Goal: Task Accomplishment & Management: Manage account settings

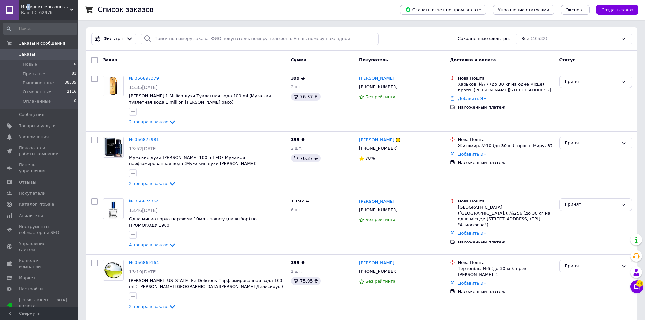
click at [28, 6] on span "Интернет-магазин «ParfumCity»" at bounding box center [45, 7] width 49 height 6
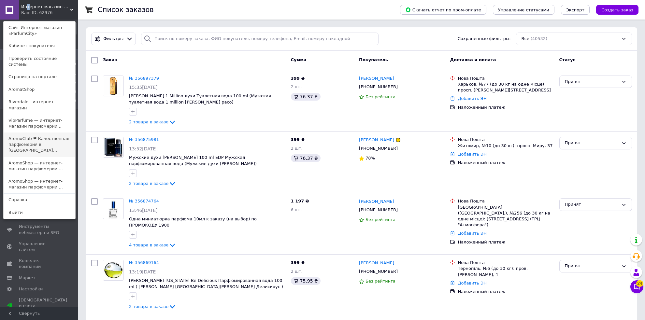
click at [55, 133] on link "AromoClub ❤ Качественная парфюмерия в Ук..." at bounding box center [40, 145] width 72 height 24
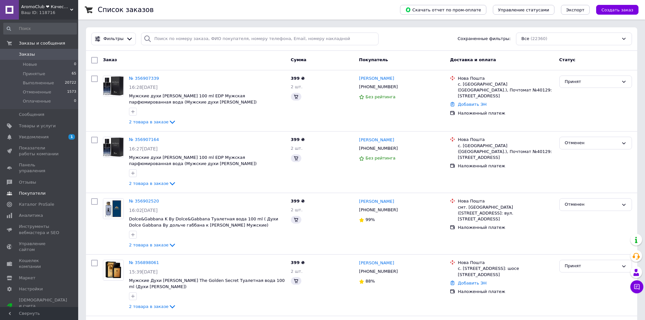
click at [35, 180] on span "Отзывы" at bounding box center [39, 183] width 41 height 6
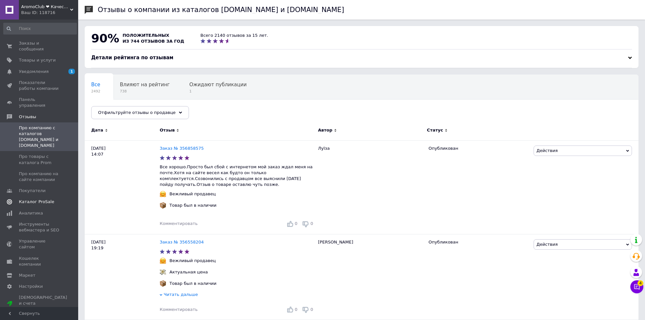
click at [56, 196] on link "Каталог ProSale" at bounding box center [40, 201] width 80 height 11
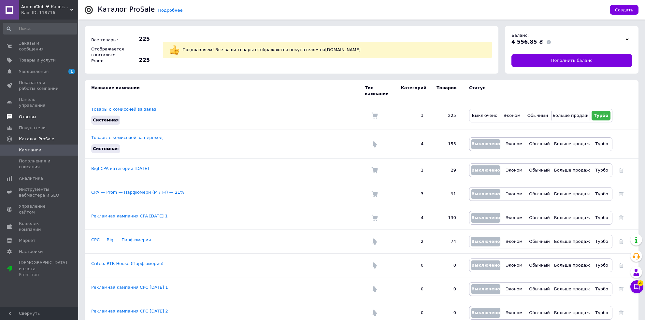
click at [46, 114] on span "Отзывы" at bounding box center [39, 117] width 41 height 6
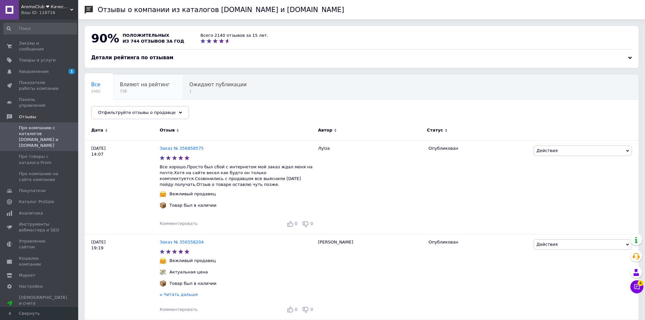
click at [160, 86] on span "Влияют на рейтинг" at bounding box center [145, 85] width 50 height 6
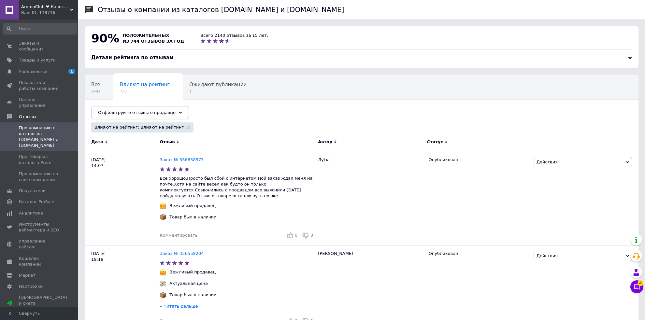
click at [135, 113] on span "Отфильтруйте отзывы о продавце" at bounding box center [137, 112] width 78 height 5
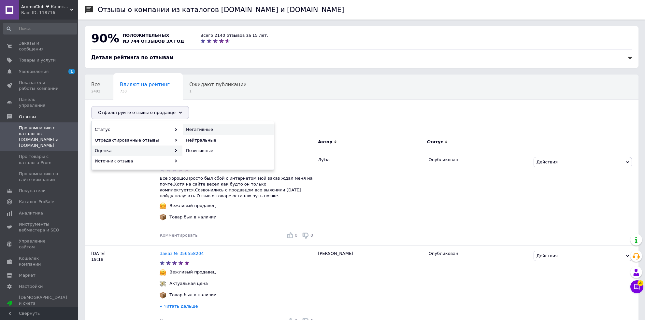
click at [196, 128] on span "Негативные" at bounding box center [227, 130] width 83 height 6
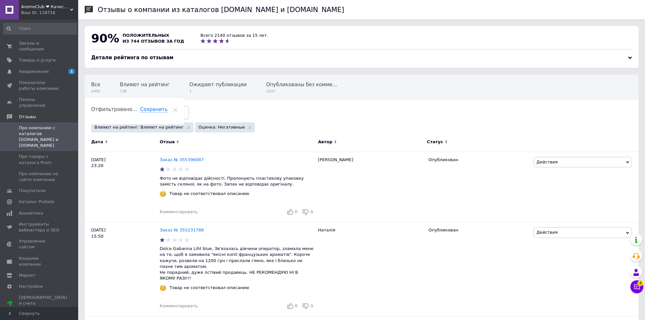
click at [170, 117] on div "Отфильтруйте отзывы о продавце" at bounding box center [140, 112] width 98 height 13
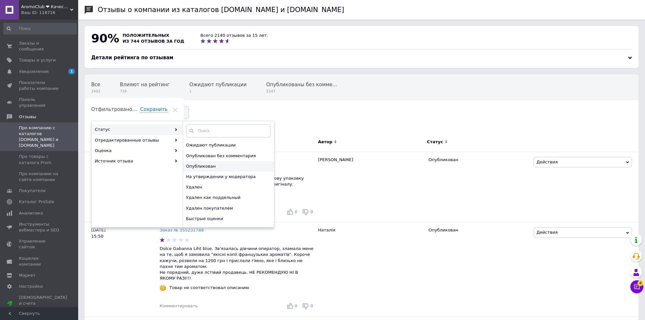
click at [235, 167] on span "Опубликован" at bounding box center [227, 167] width 83 height 6
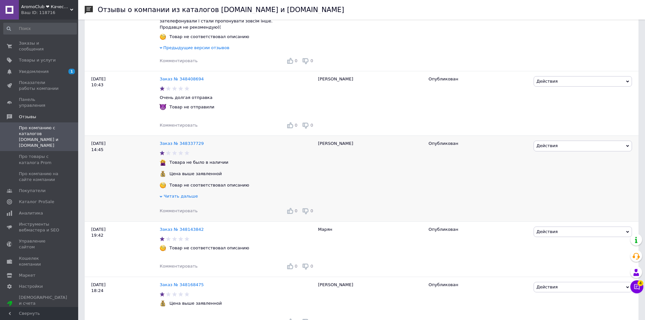
scroll to position [1251, 0]
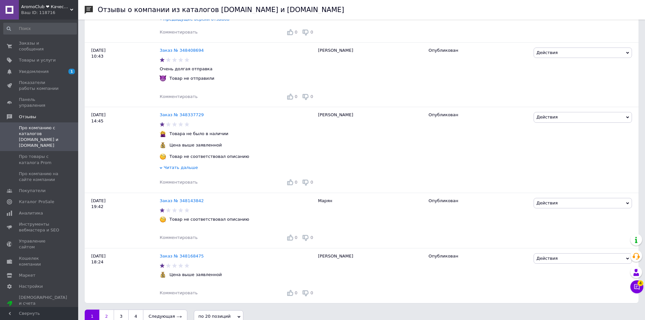
click at [113, 310] on link "2" at bounding box center [106, 317] width 14 height 14
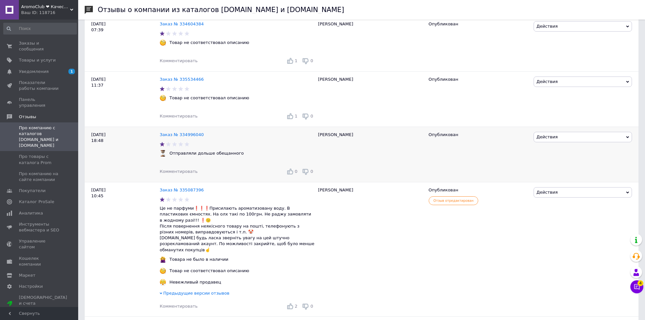
scroll to position [1343, 0]
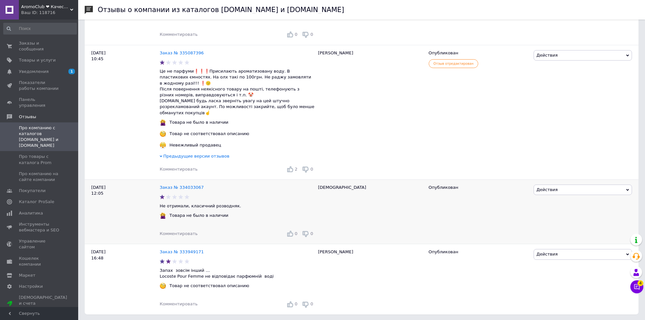
click at [544, 187] on span "Действия" at bounding box center [547, 189] width 21 height 5
click at [546, 198] on li "Комментировать" at bounding box center [583, 202] width 98 height 9
click at [545, 249] on span "Действия" at bounding box center [583, 254] width 98 height 10
click at [547, 263] on li "Комментировать" at bounding box center [583, 267] width 98 height 9
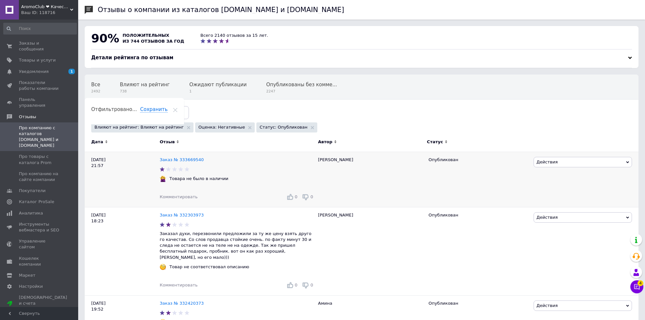
drag, startPoint x: 565, startPoint y: 161, endPoint x: 567, endPoint y: 164, distance: 3.9
click at [565, 161] on span "Действия" at bounding box center [583, 162] width 98 height 10
click at [568, 174] on li "Комментировать" at bounding box center [583, 174] width 98 height 9
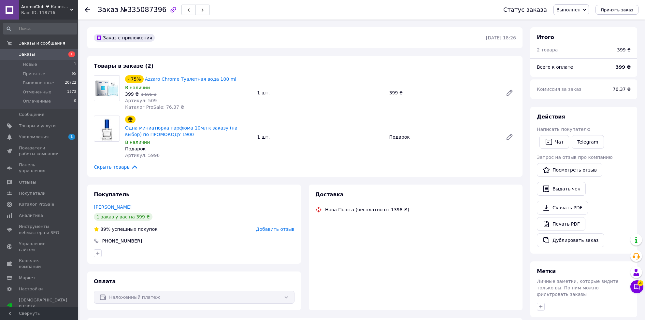
click at [117, 207] on link "Мельник Саша" at bounding box center [113, 207] width 38 height 5
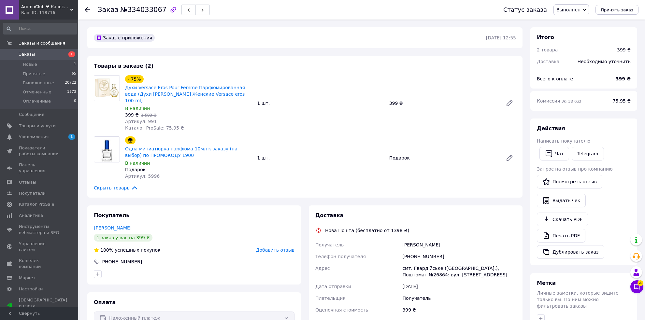
click at [114, 225] on link "[PERSON_NAME]" at bounding box center [113, 227] width 38 height 5
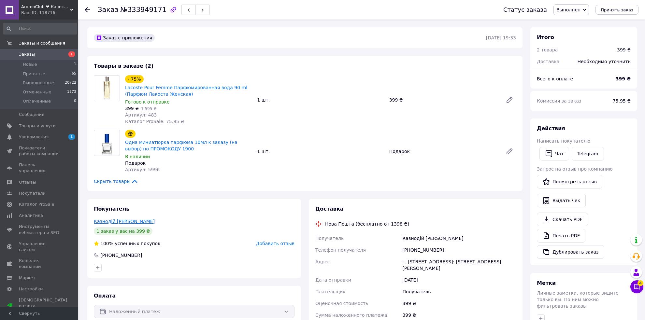
click at [118, 223] on link "Казнодій Ольга" at bounding box center [124, 221] width 61 height 5
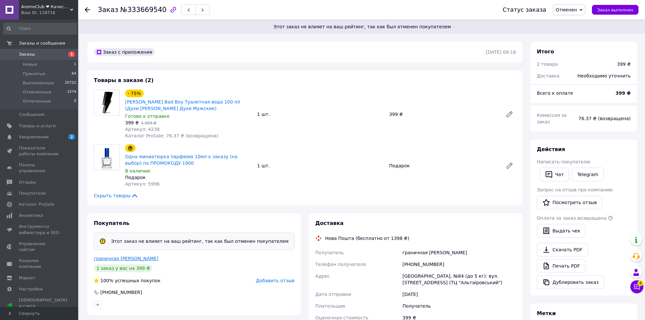
click at [130, 259] on link "граничная [PERSON_NAME]" at bounding box center [126, 258] width 65 height 5
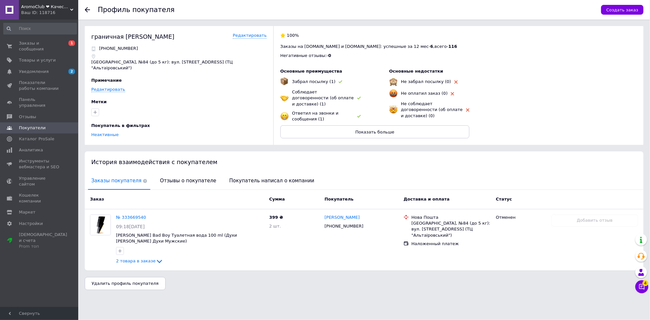
click at [85, 11] on div "Профиль покупателя Создать заказ" at bounding box center [363, 10] width 571 height 20
click at [85, 11] on icon at bounding box center [87, 9] width 5 height 5
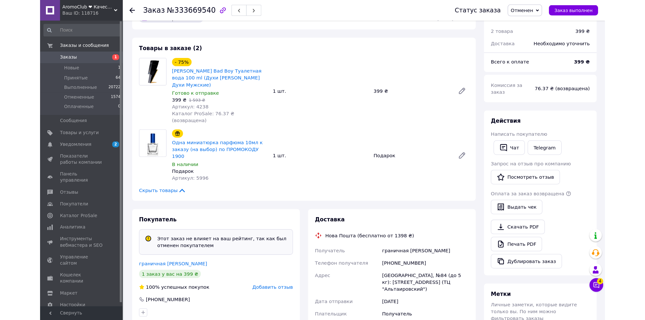
scroll to position [65, 0]
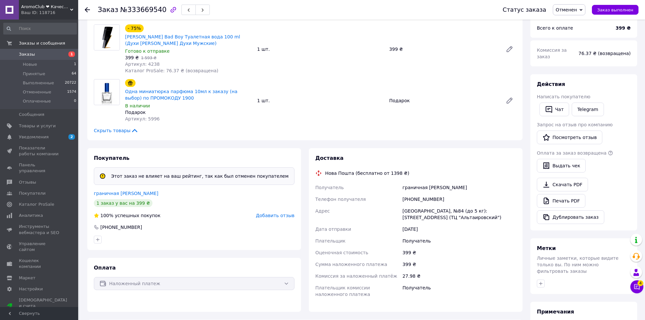
click at [419, 199] on div "[PHONE_NUMBER]" at bounding box center [459, 200] width 116 height 12
copy div "380631398107"
